Goal: Check status: Check status

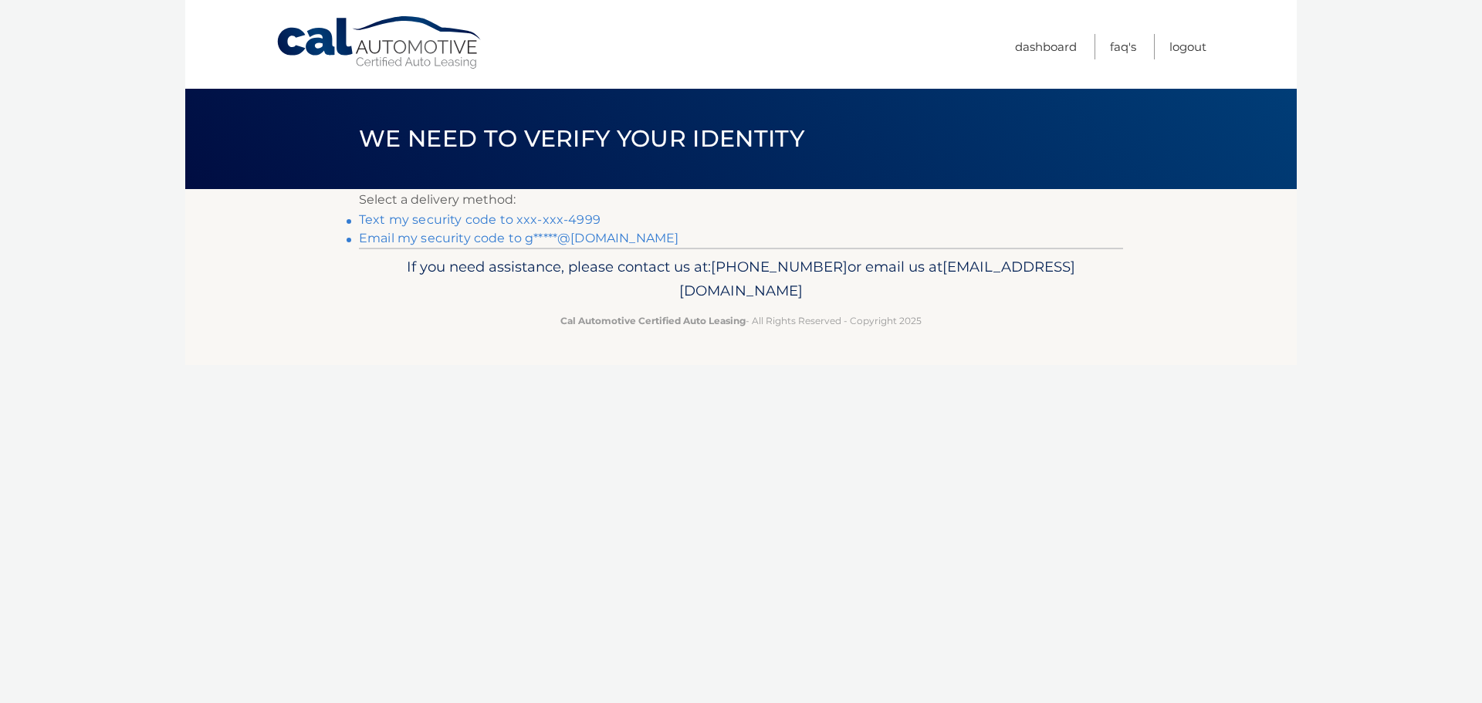
click at [534, 214] on link "Text my security code to xxx-xxx-4999" at bounding box center [480, 219] width 242 height 15
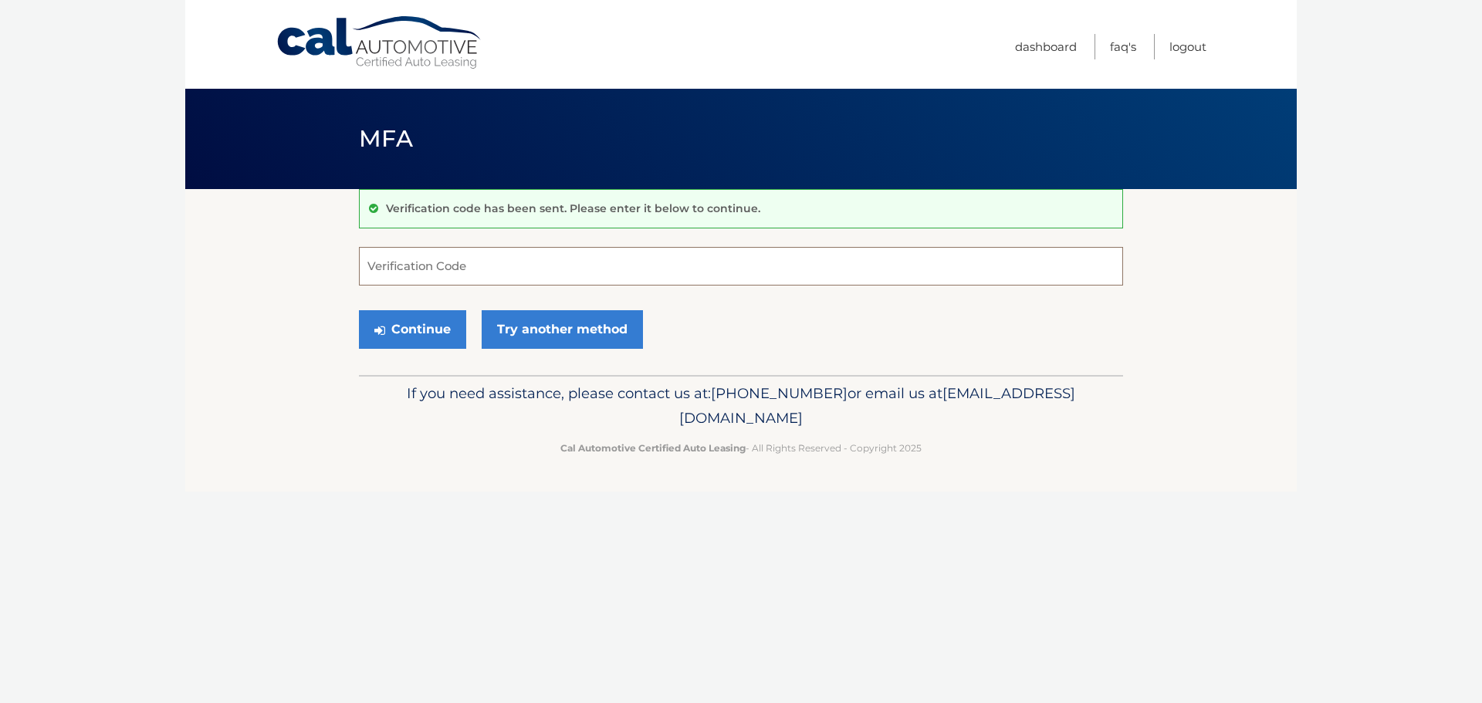
drag, startPoint x: 413, startPoint y: 266, endPoint x: 412, endPoint y: 276, distance: 9.4
click at [412, 269] on input "Verification Code" at bounding box center [741, 266] width 764 height 39
type input "584086"
click at [416, 330] on button "Continue" at bounding box center [412, 329] width 107 height 39
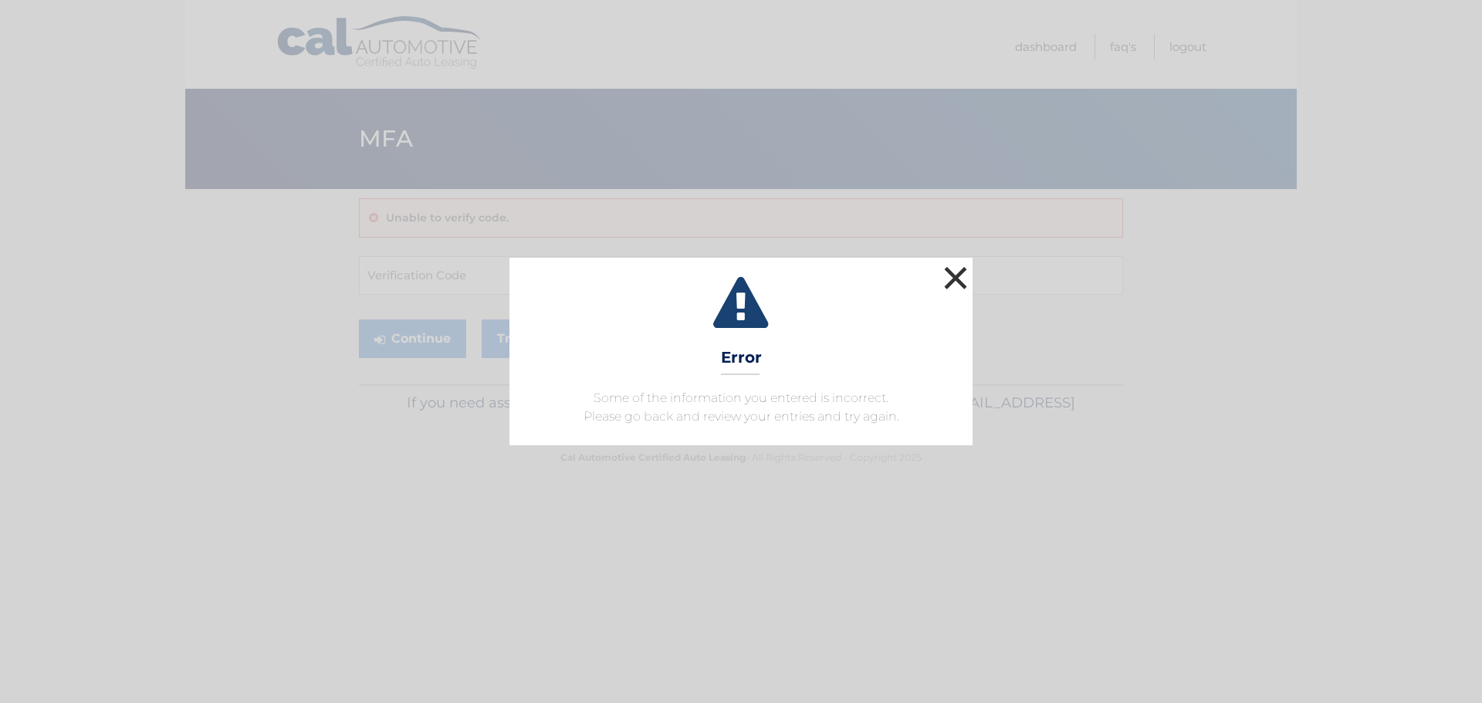
drag, startPoint x: 955, startPoint y: 278, endPoint x: 906, endPoint y: 296, distance: 52.5
click at [955, 280] on button "×" at bounding box center [955, 278] width 31 height 31
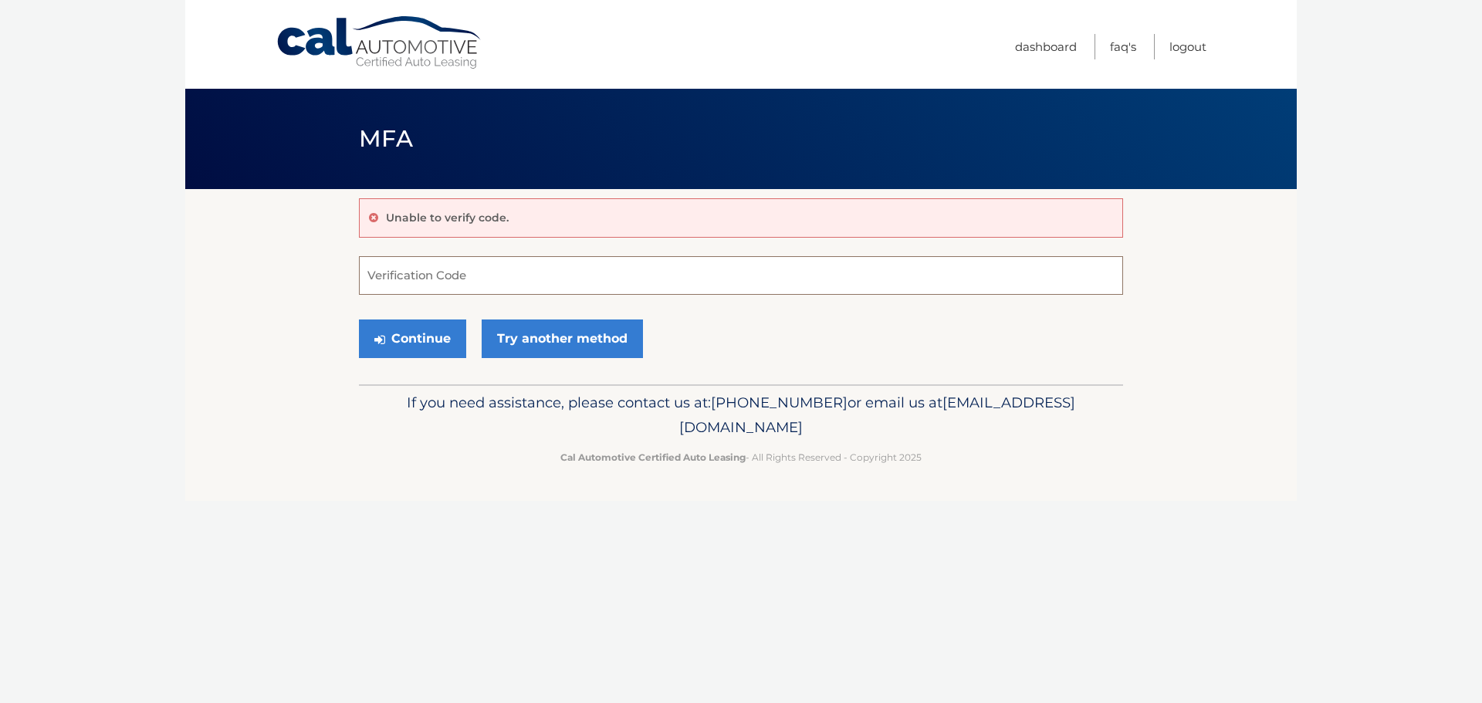
click at [417, 272] on input "Verification Code" at bounding box center [741, 275] width 764 height 39
type input "584086"
click at [359, 320] on button "Continue" at bounding box center [412, 339] width 107 height 39
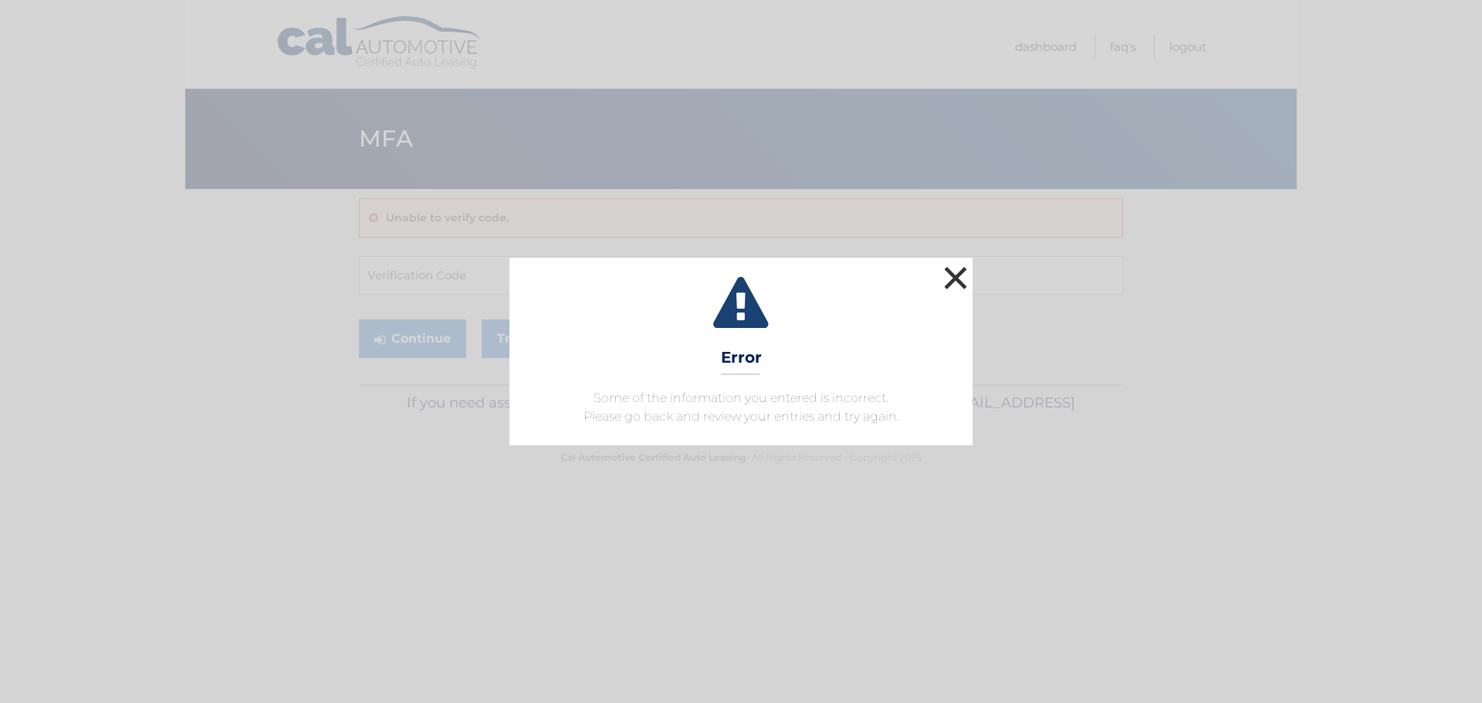
click at [955, 263] on button "×" at bounding box center [955, 278] width 31 height 31
drag, startPoint x: 955, startPoint y: 263, endPoint x: 737, endPoint y: 340, distance: 231.5
click at [952, 266] on input "Verification Code" at bounding box center [741, 275] width 764 height 39
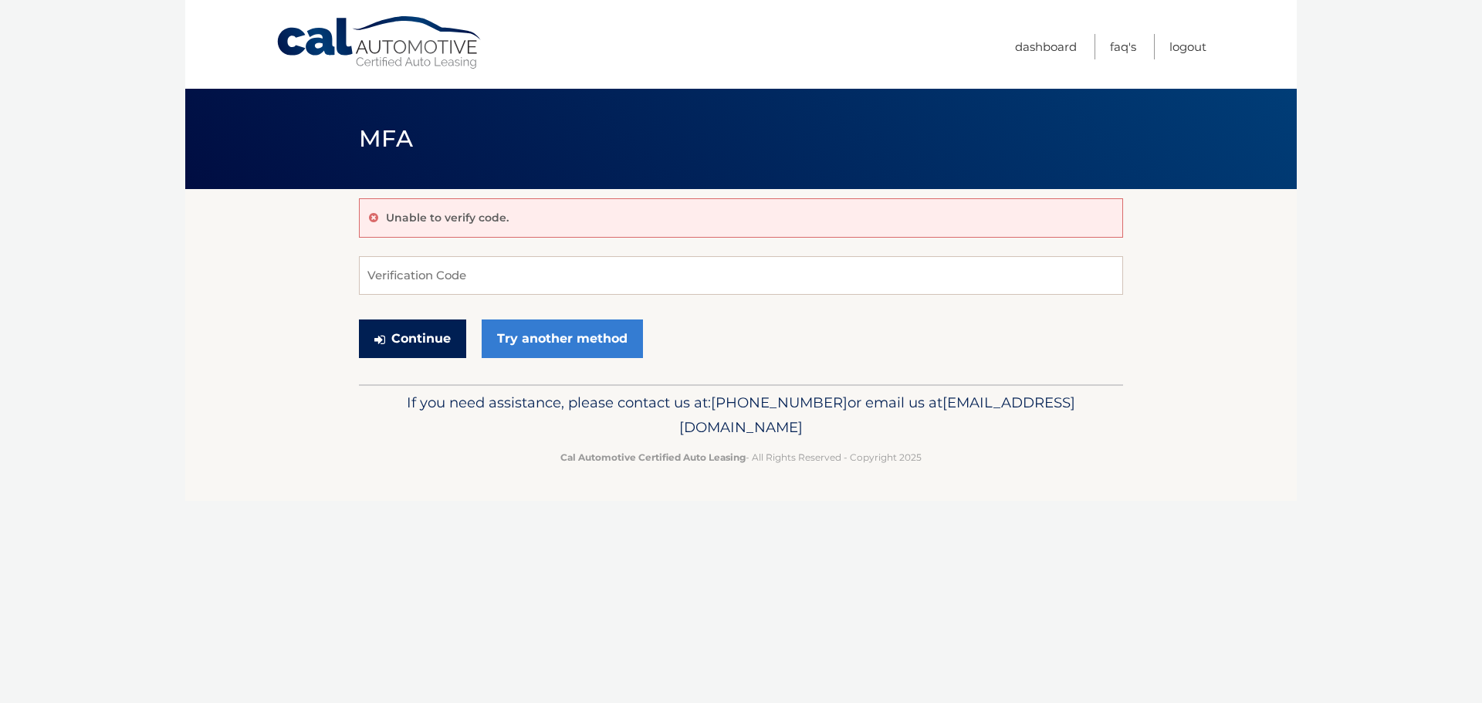
click at [434, 347] on button "Continue" at bounding box center [412, 339] width 107 height 39
click at [435, 350] on button "Continue" at bounding box center [412, 339] width 107 height 39
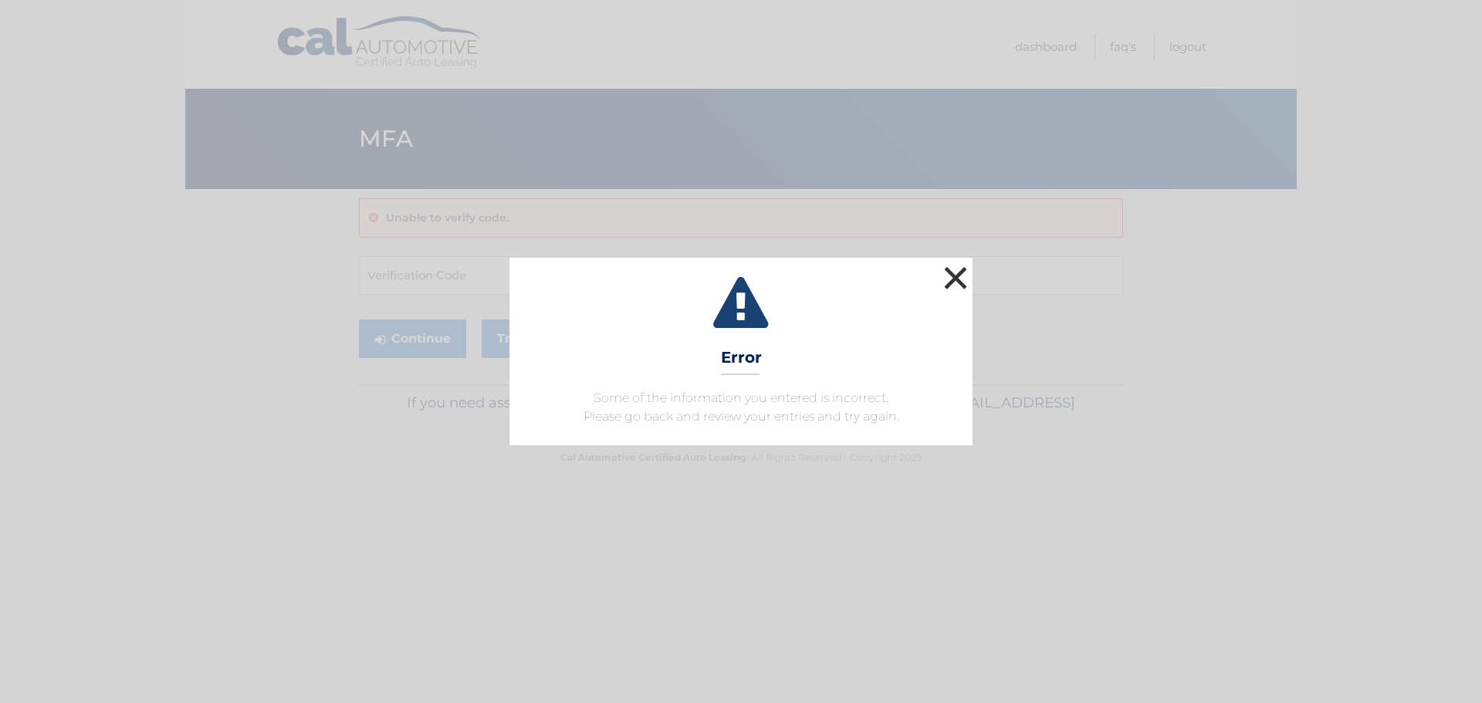
drag, startPoint x: 964, startPoint y: 282, endPoint x: 865, endPoint y: 324, distance: 107.6
click at [964, 283] on button "×" at bounding box center [955, 278] width 31 height 31
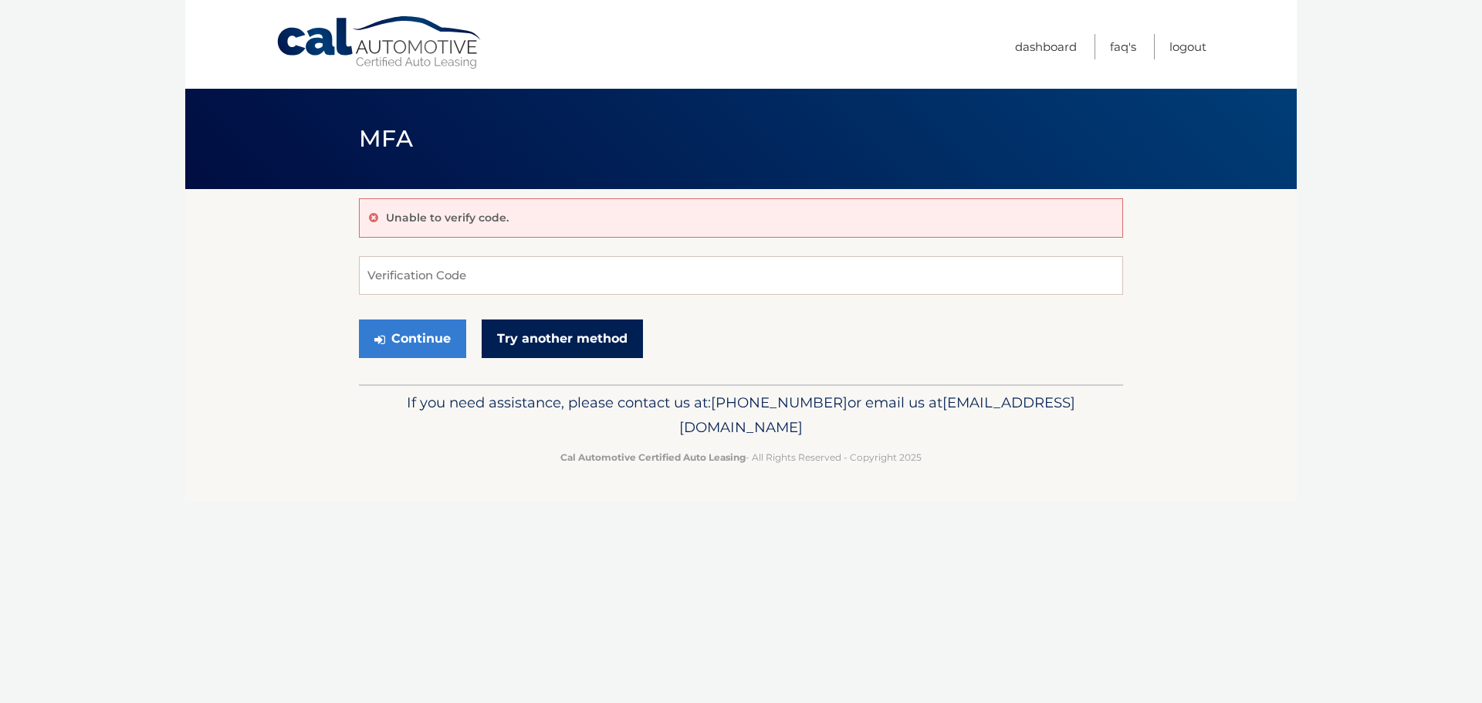
click at [603, 351] on link "Try another method" at bounding box center [562, 339] width 161 height 39
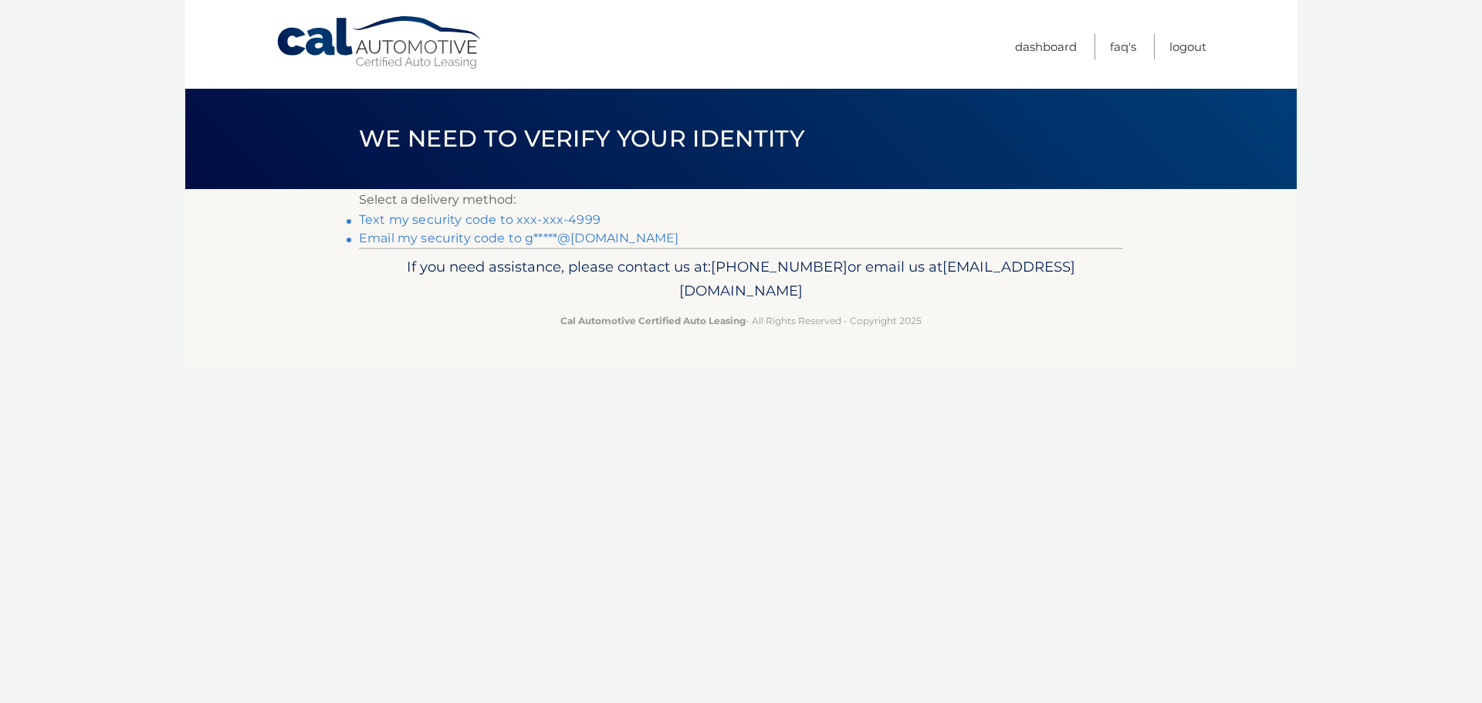
click at [579, 216] on link "Text my security code to xxx-xxx-4999" at bounding box center [480, 219] width 242 height 15
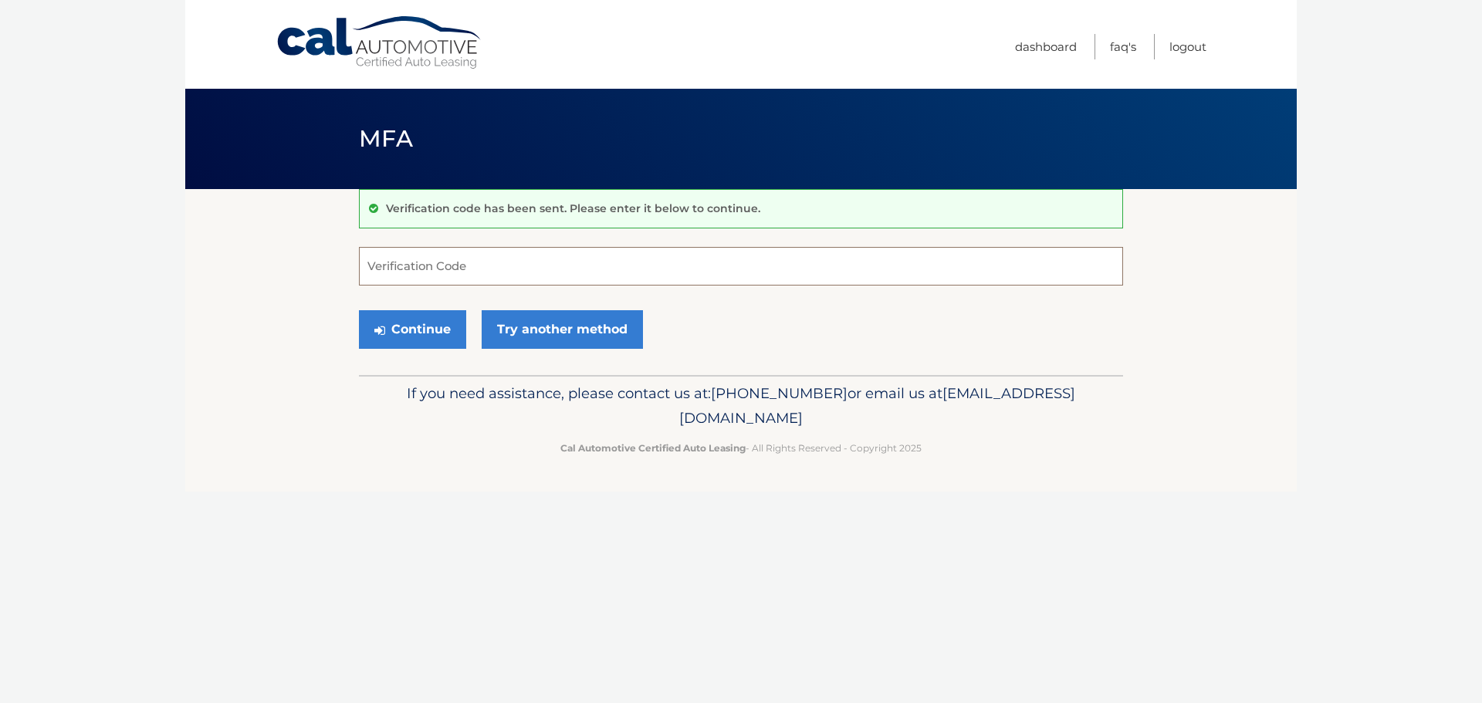
click at [510, 250] on input "Verification Code" at bounding box center [741, 266] width 764 height 39
type input "992555"
click at [441, 329] on button "Continue" at bounding box center [412, 329] width 107 height 39
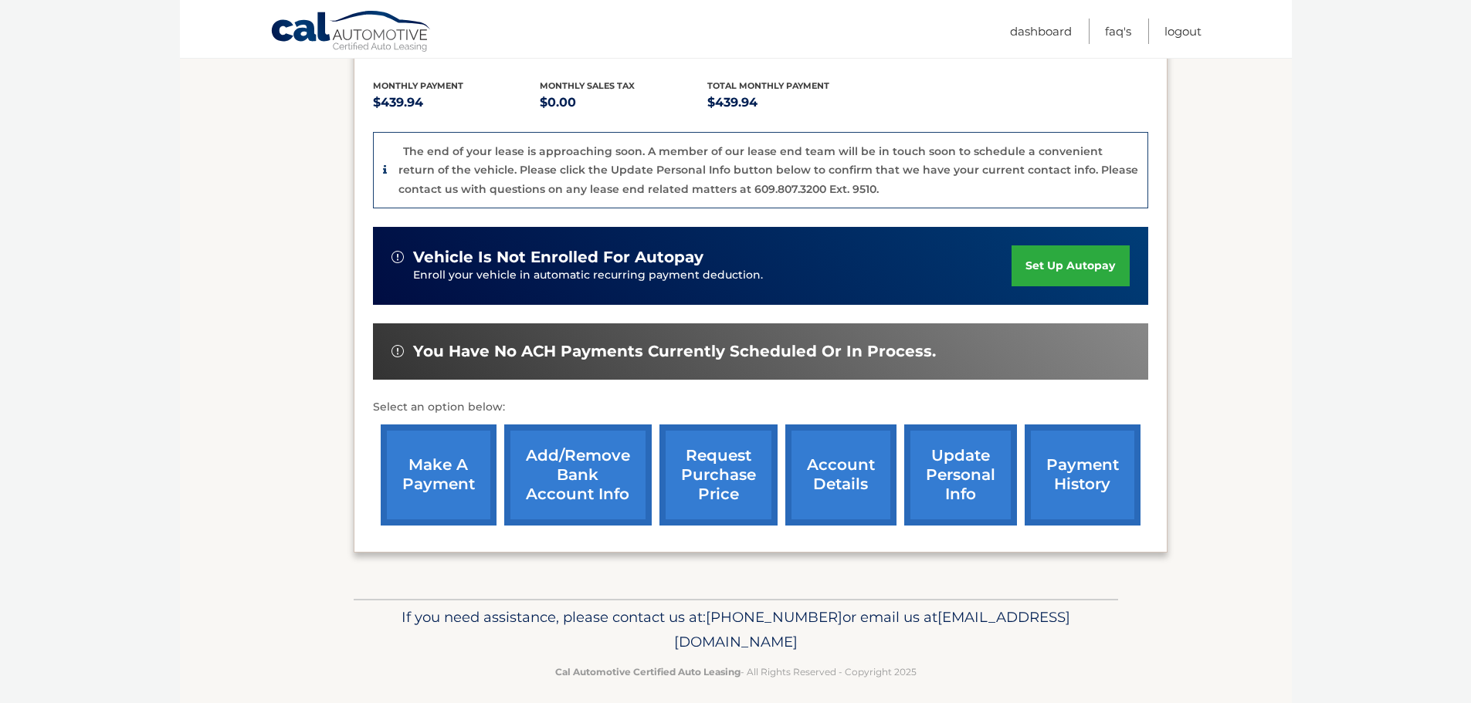
scroll to position [328, 0]
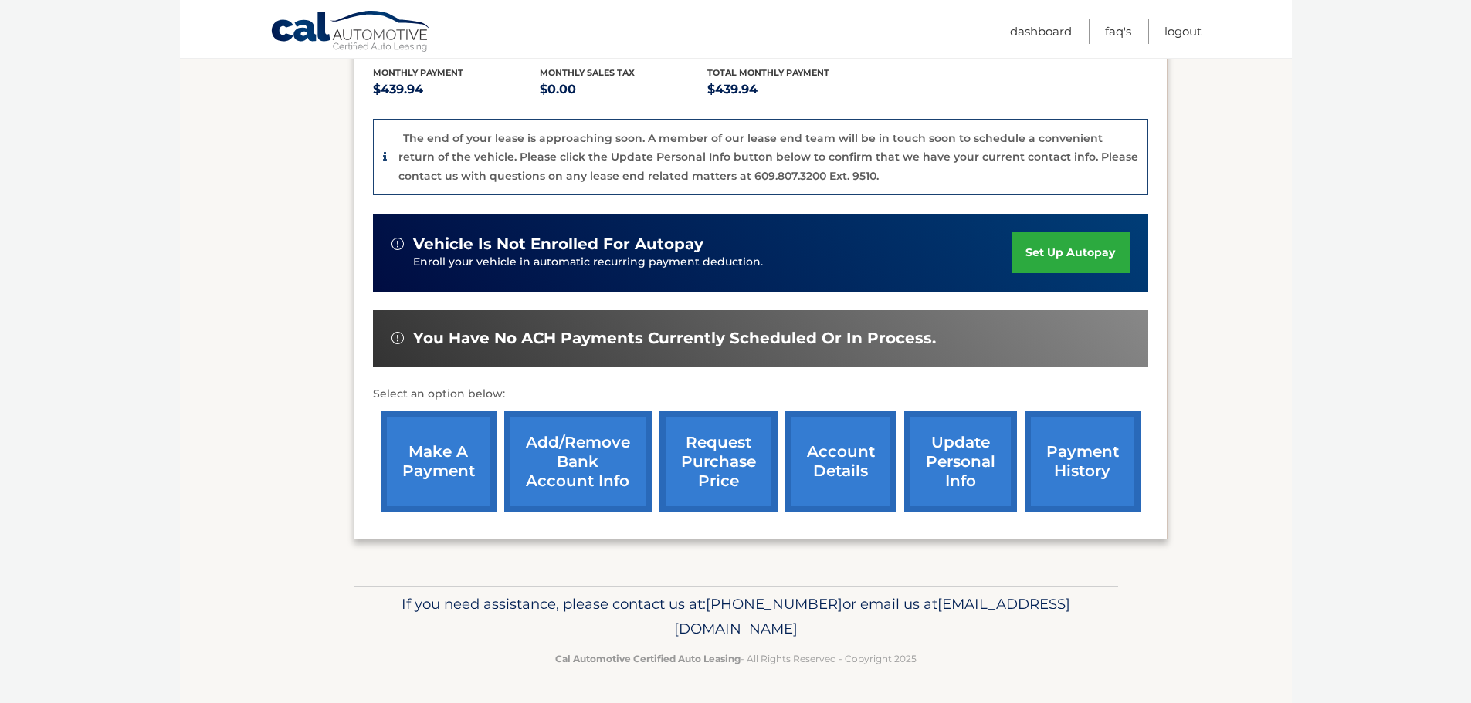
click at [737, 476] on link "request purchase price" at bounding box center [718, 462] width 118 height 101
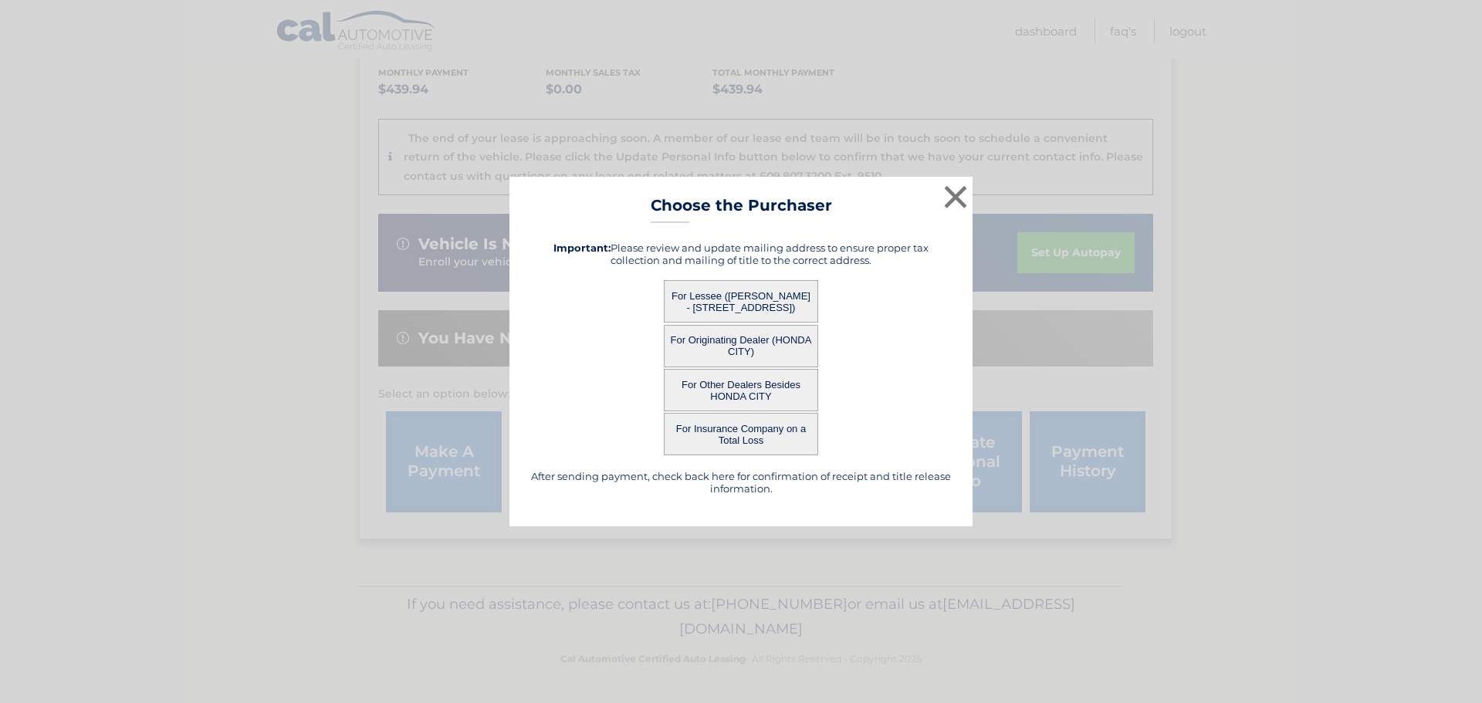
click at [776, 299] on button "For Lessee ([PERSON_NAME] - [STREET_ADDRESS])" at bounding box center [741, 301] width 154 height 42
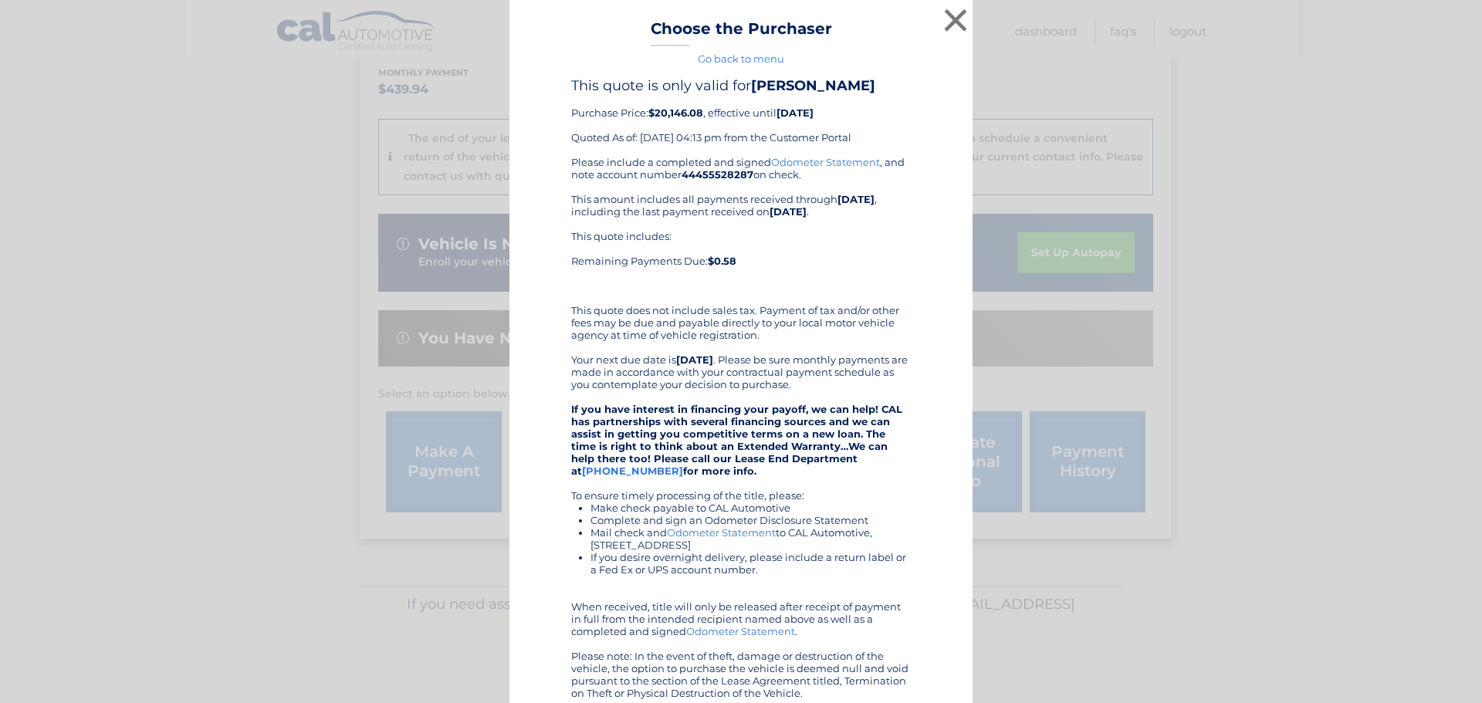
click at [828, 164] on link "Odometer Statement" at bounding box center [825, 162] width 109 height 12
click at [943, 35] on button "×" at bounding box center [955, 20] width 31 height 31
drag, startPoint x: 943, startPoint y: 35, endPoint x: 928, endPoint y: 28, distance: 16.2
click at [944, 30] on nav "Menu Dashboard FAQ's Logout" at bounding box center [846, 29] width 710 height 58
